Goal: Navigation & Orientation: Understand site structure

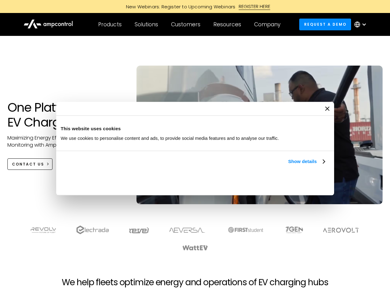
click at [288, 165] on link "Show details" at bounding box center [306, 161] width 36 height 7
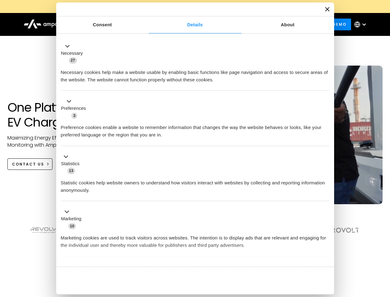
click at [326, 83] on div "Necessary cookies help make a website usable by enabling basic functions like p…" at bounding box center [195, 73] width 269 height 19
click at [383, 249] on section at bounding box center [195, 238] width 390 height 38
click at [190, 24] on div "Customers" at bounding box center [185, 24] width 29 height 7
click at [110, 24] on div "Products" at bounding box center [109, 24] width 23 height 7
click at [147, 24] on div "Solutions" at bounding box center [146, 24] width 23 height 7
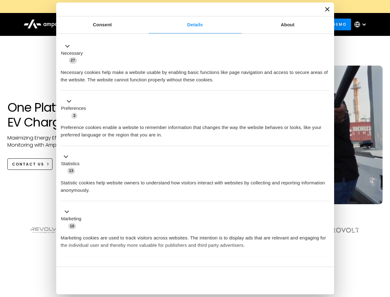
click at [187, 24] on div "Customers" at bounding box center [185, 24] width 29 height 7
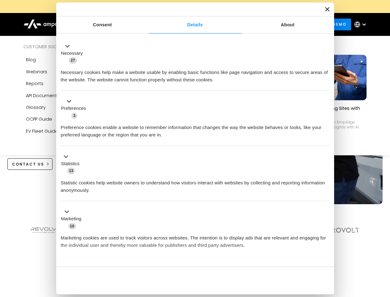
click at [229, 24] on div "Resources" at bounding box center [227, 24] width 28 height 7
click at [269, 24] on div "Company" at bounding box center [267, 24] width 26 height 7
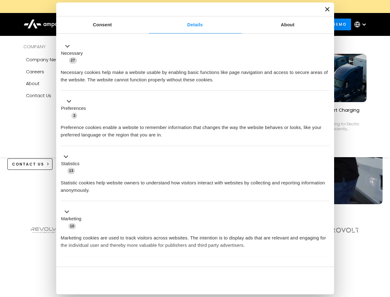
click at [362, 24] on div at bounding box center [364, 24] width 5 height 5
